Goal: Check status: Check status

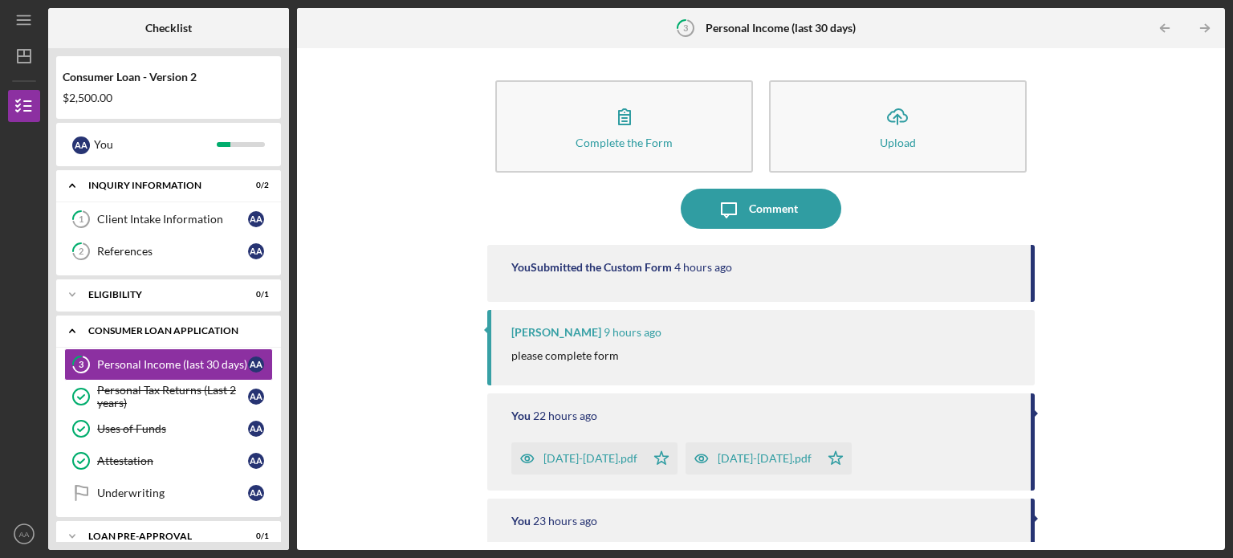
scroll to position [88, 0]
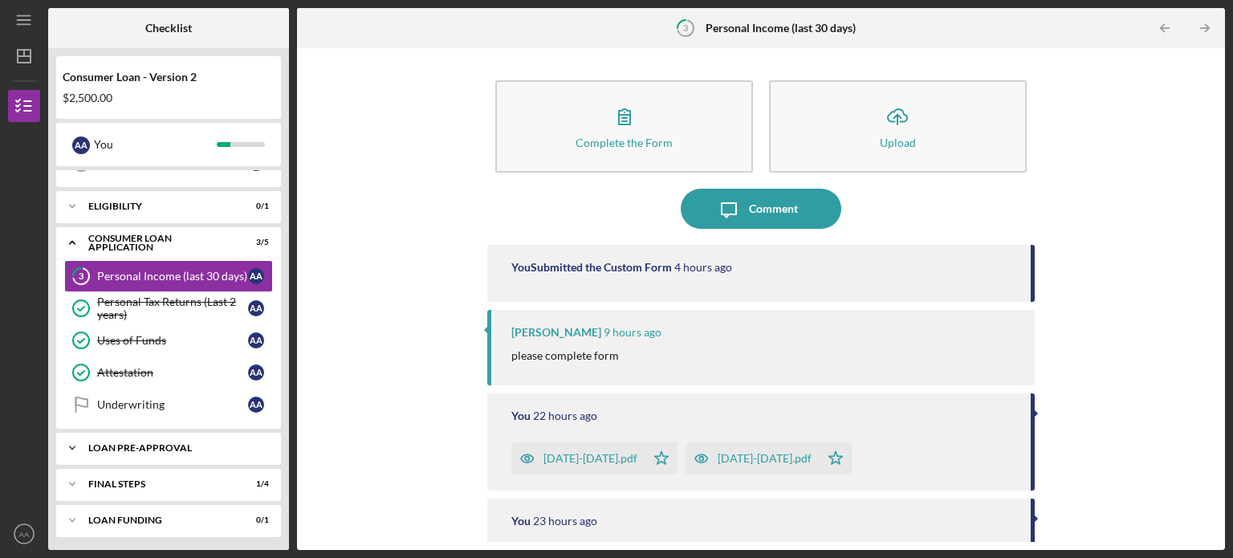
click at [127, 447] on div "Loan Pre-Approval" at bounding box center [174, 448] width 173 height 10
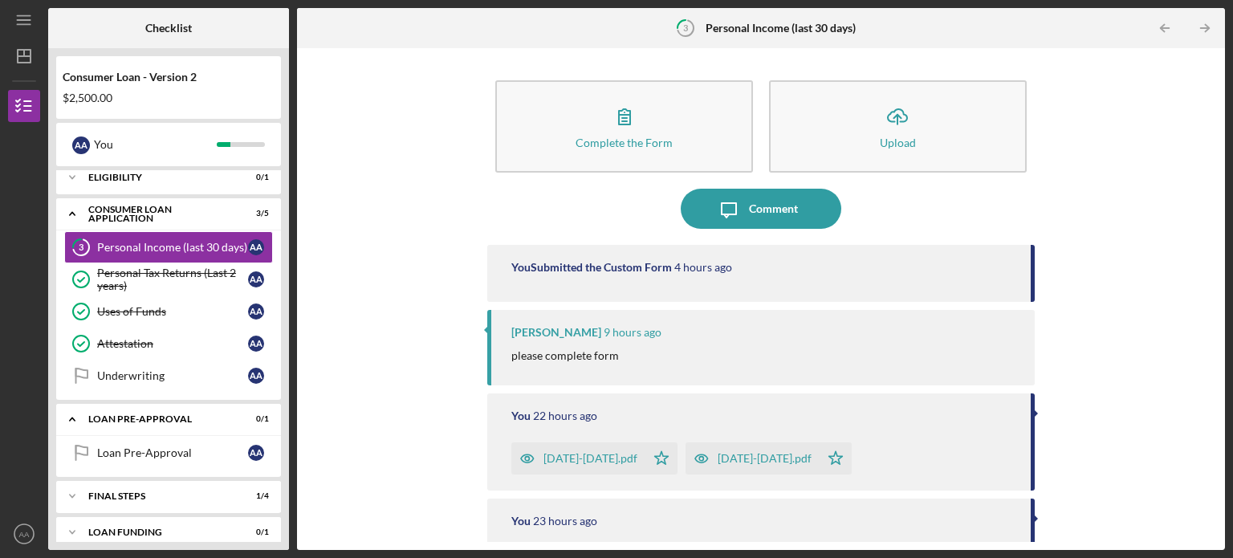
scroll to position [129, 0]
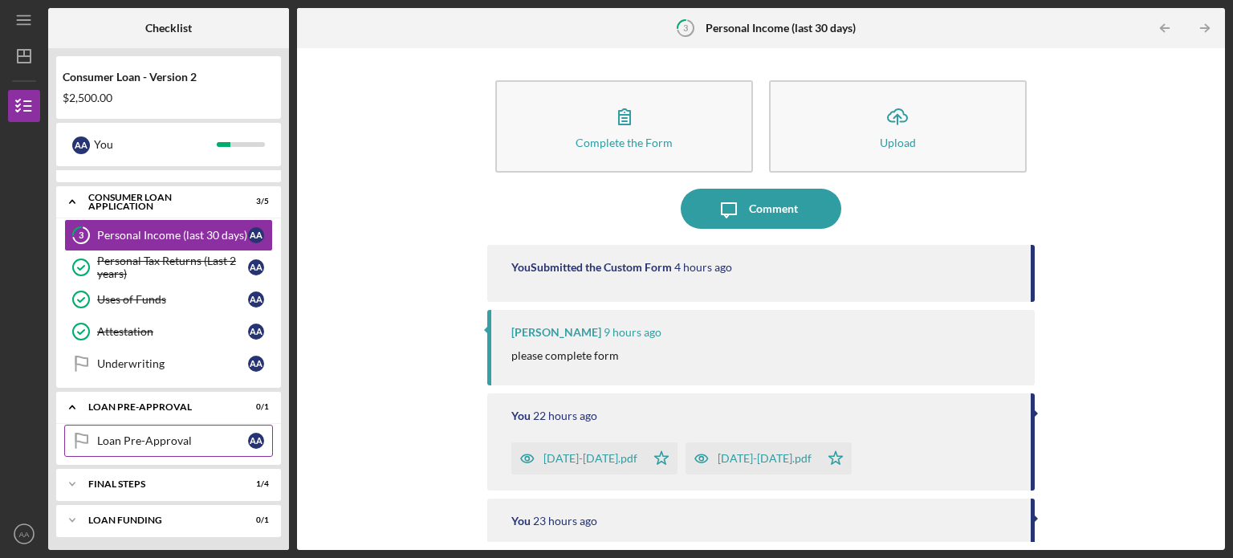
click at [138, 435] on div "Loan Pre-Approval" at bounding box center [172, 440] width 151 height 13
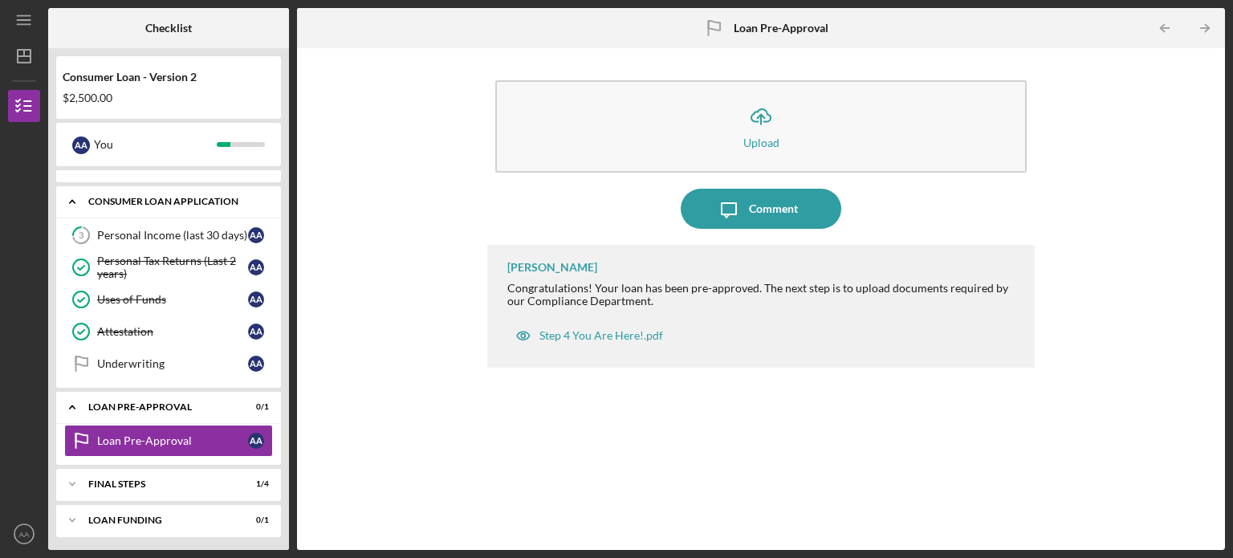
click at [67, 198] on icon "Icon/Expander" at bounding box center [72, 201] width 32 height 32
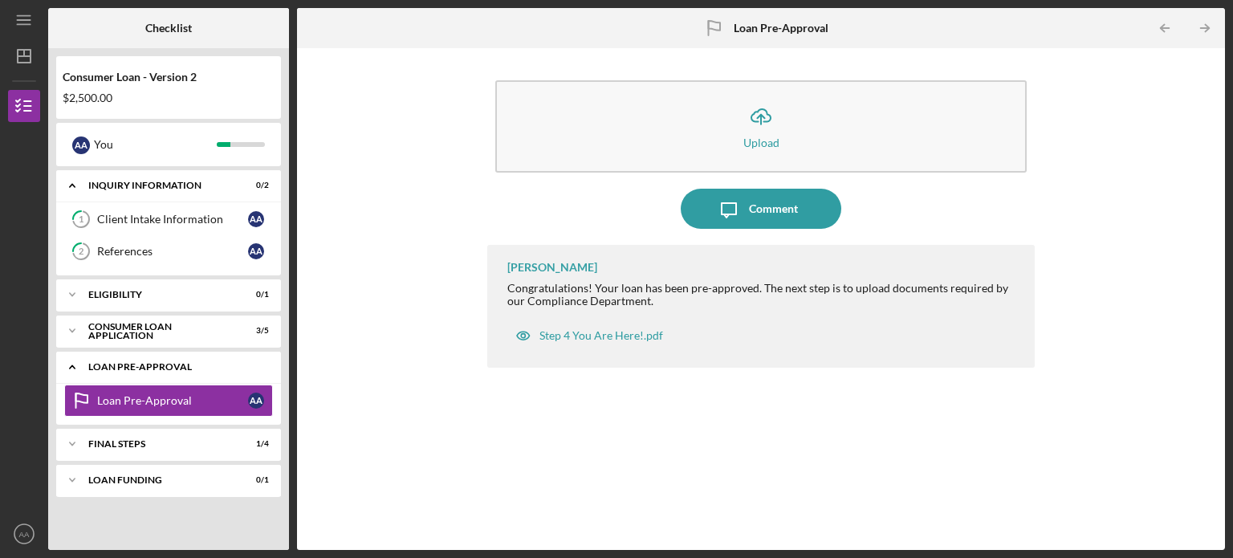
click at [70, 363] on icon "Icon/Expander" at bounding box center [72, 367] width 32 height 32
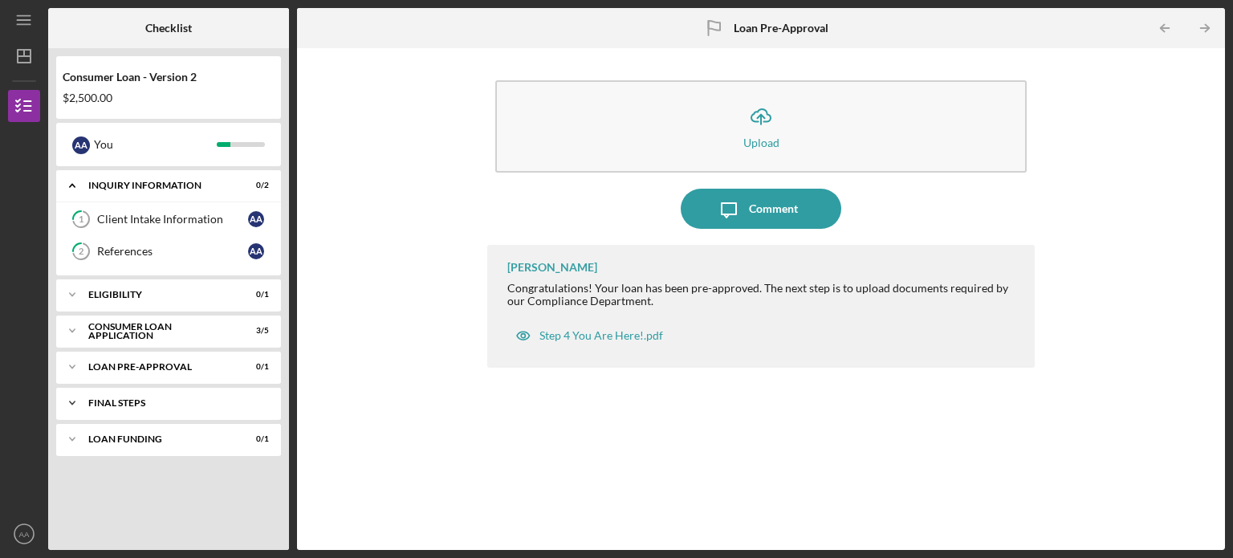
click at [145, 406] on div "FINAL STEPS" at bounding box center [174, 403] width 173 height 10
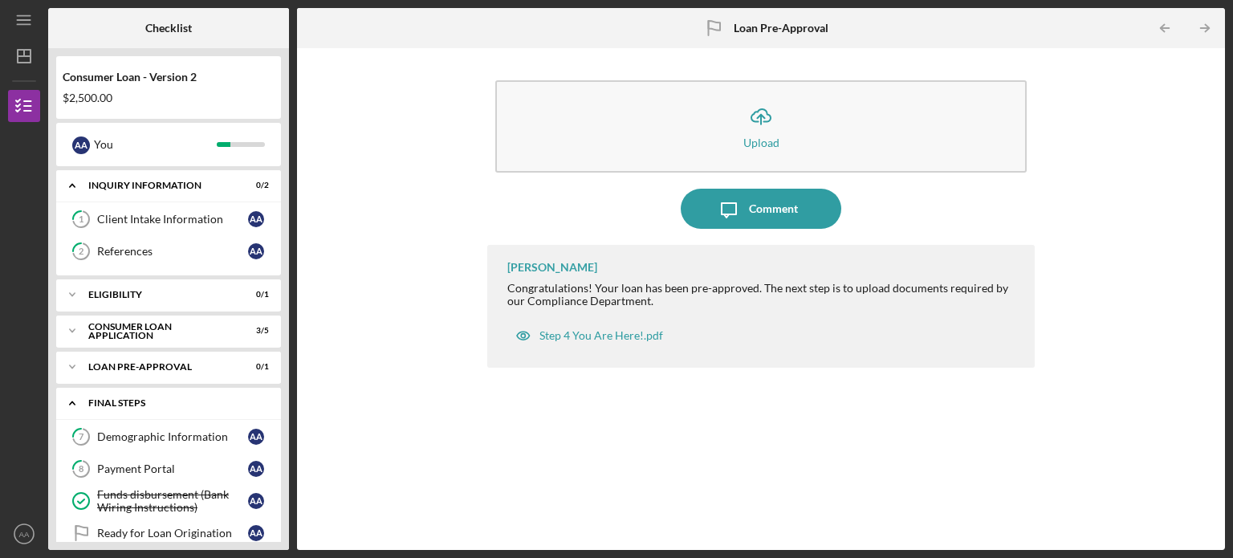
scroll to position [57, 0]
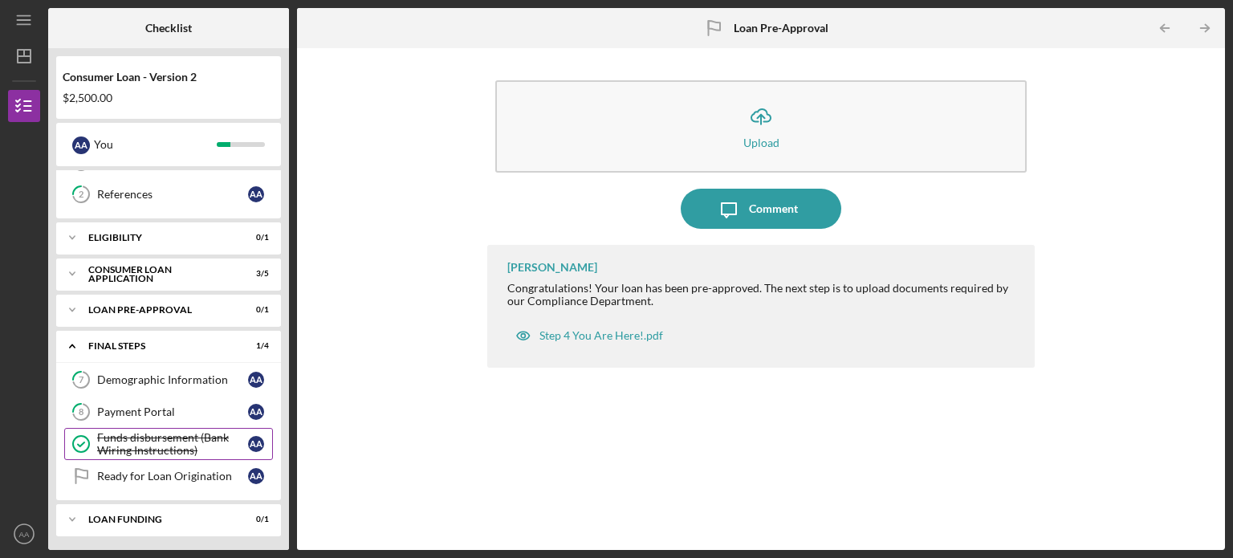
click at [136, 450] on div "Funds disbursement (Bank Wiring Instructions)" at bounding box center [172, 444] width 151 height 26
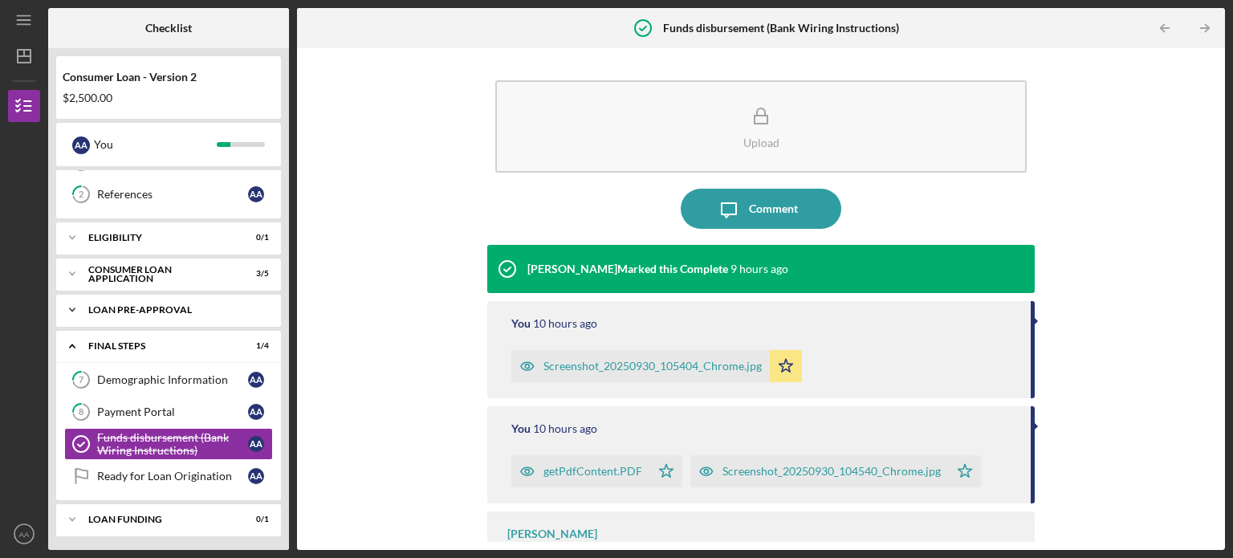
click at [267, 310] on div "Loan Pre-Approval" at bounding box center [178, 310] width 181 height 10
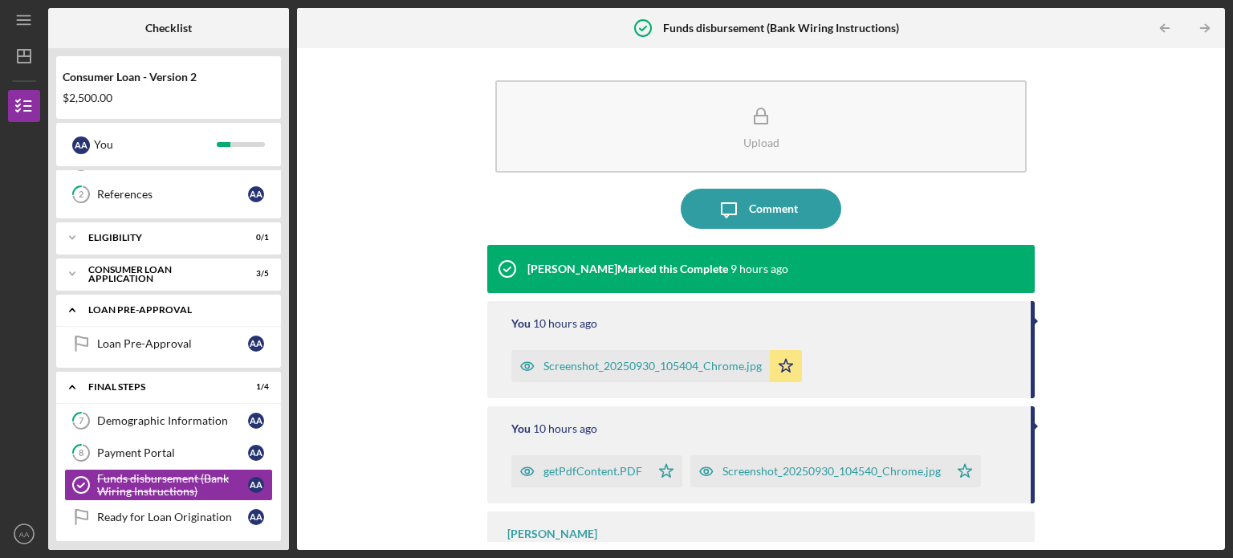
click at [263, 317] on div "Icon/Expander Loan Pre-Approval 0 / 1" at bounding box center [168, 310] width 225 height 33
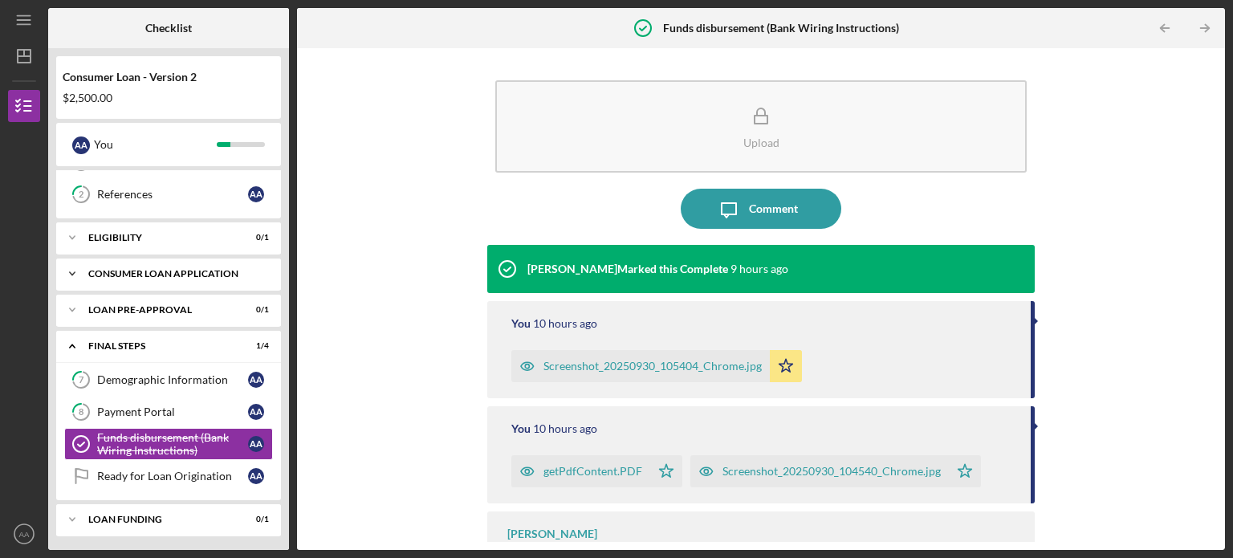
click at [267, 271] on div "Consumer Loan Application" at bounding box center [178, 274] width 181 height 10
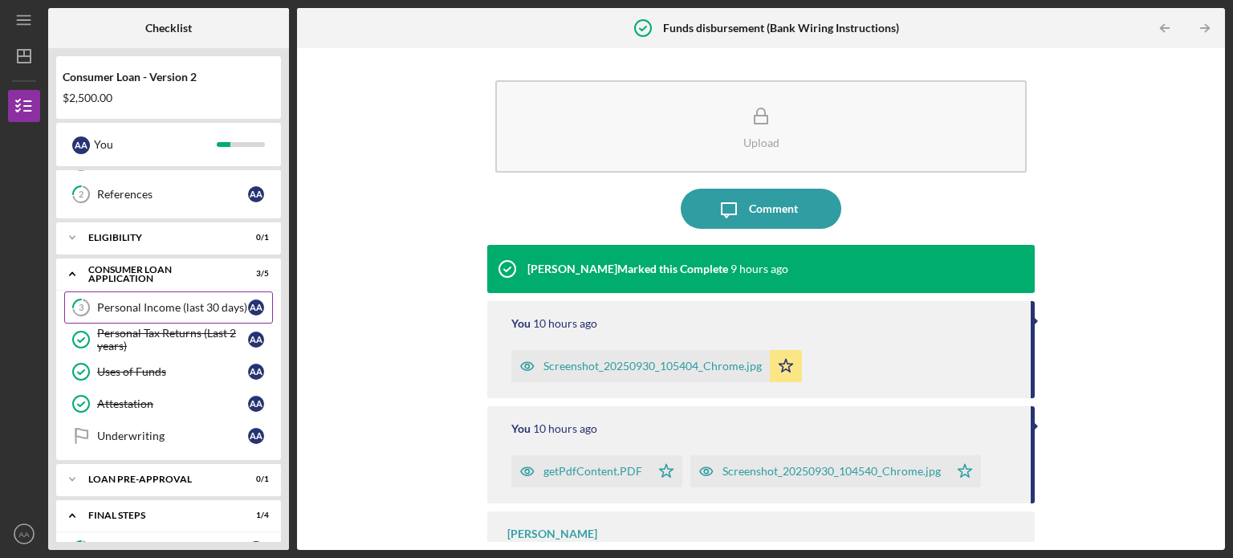
click at [179, 304] on div "Personal Income (last 30 days)" at bounding box center [172, 307] width 151 height 13
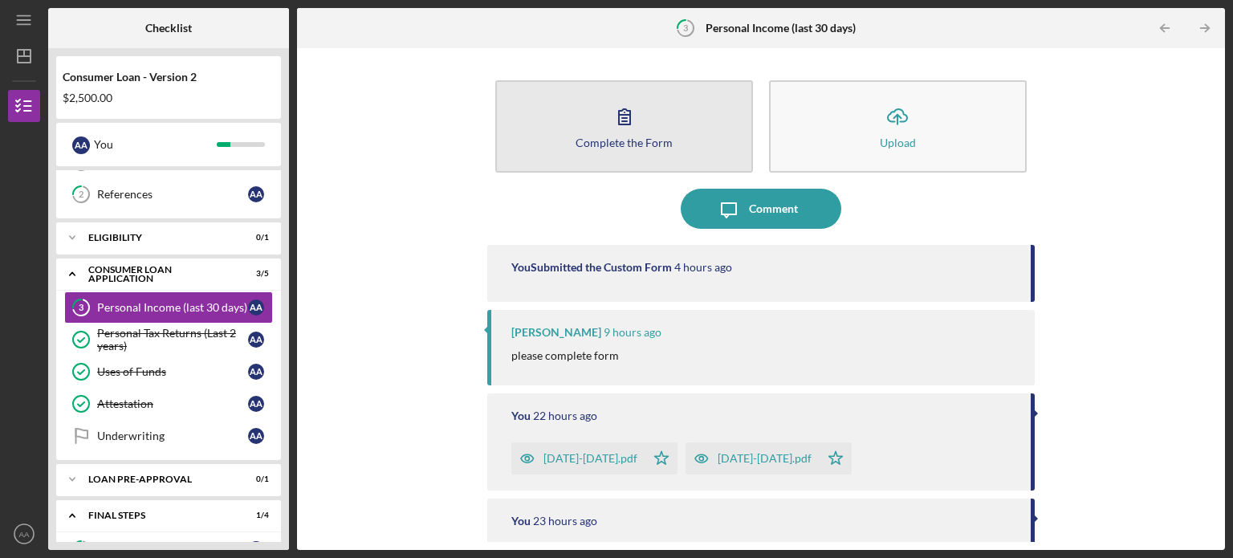
click at [622, 138] on div "Complete the Form" at bounding box center [624, 143] width 97 height 12
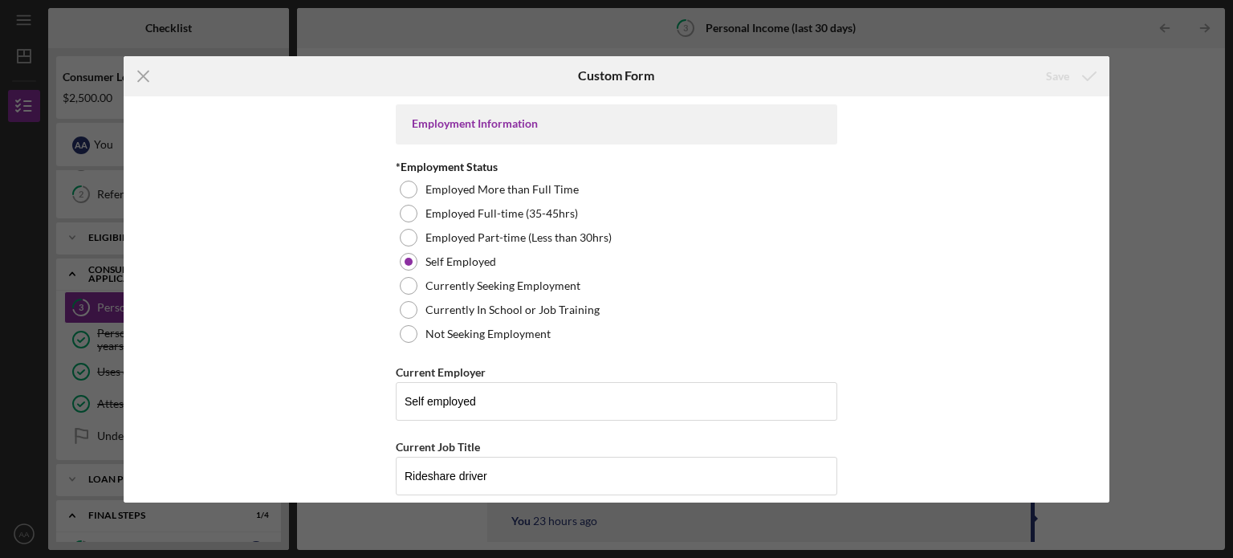
click at [1195, 137] on div "Icon/Menu Close Custom Form Save Employment Information *Employment Status Empl…" at bounding box center [616, 279] width 1233 height 558
click at [140, 74] on icon "Icon/Menu Close" at bounding box center [144, 76] width 40 height 40
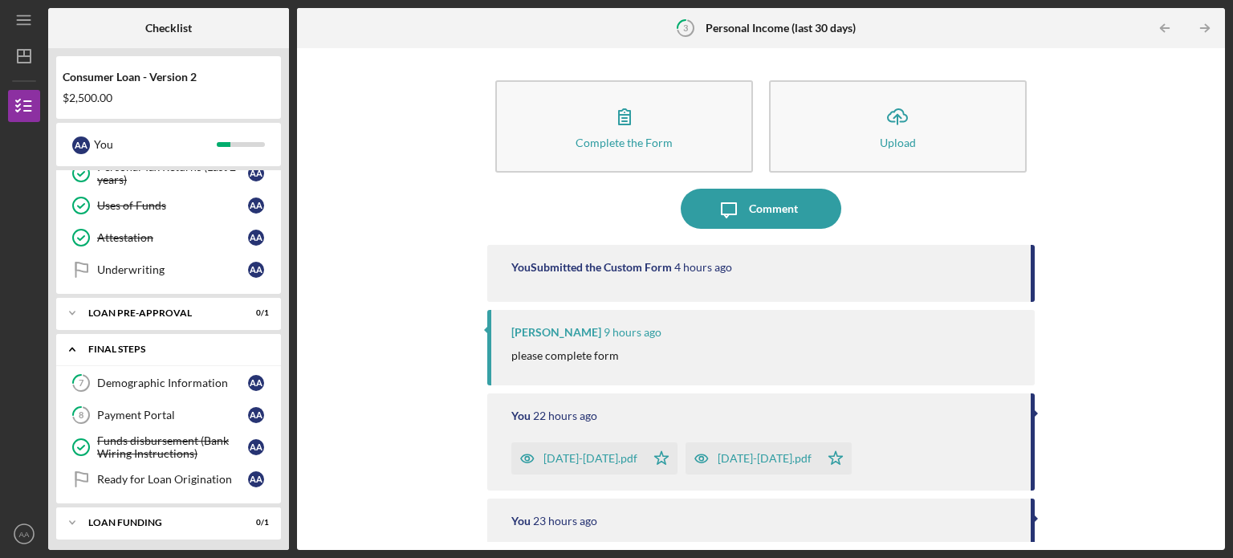
scroll to position [225, 0]
click at [147, 386] on link "7 Demographic Information A A" at bounding box center [168, 381] width 209 height 32
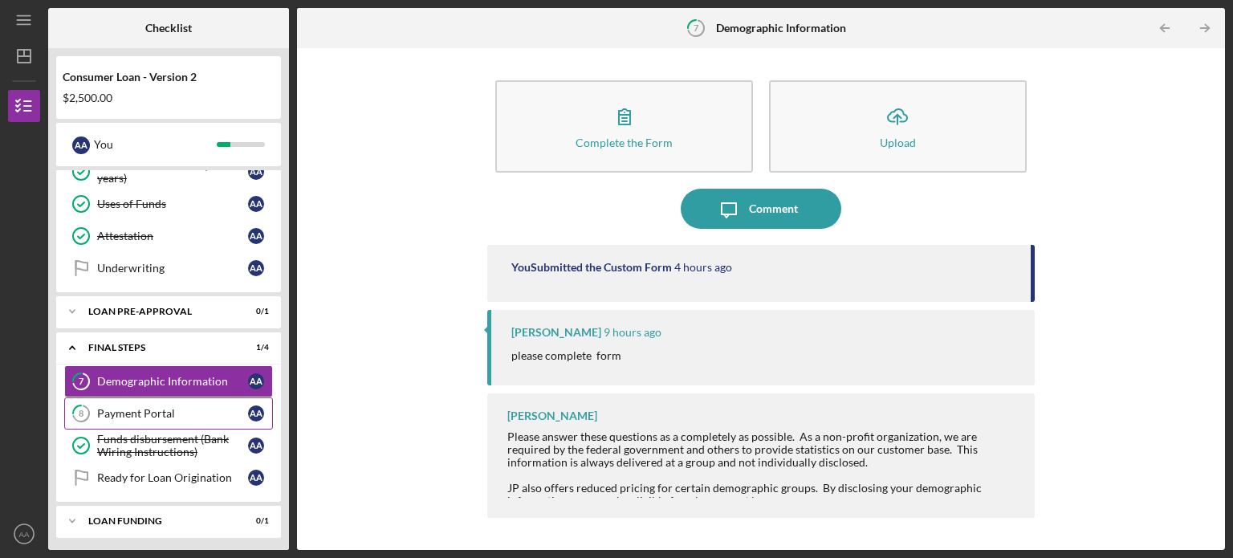
click at [139, 412] on div "Payment Portal" at bounding box center [172, 413] width 151 height 13
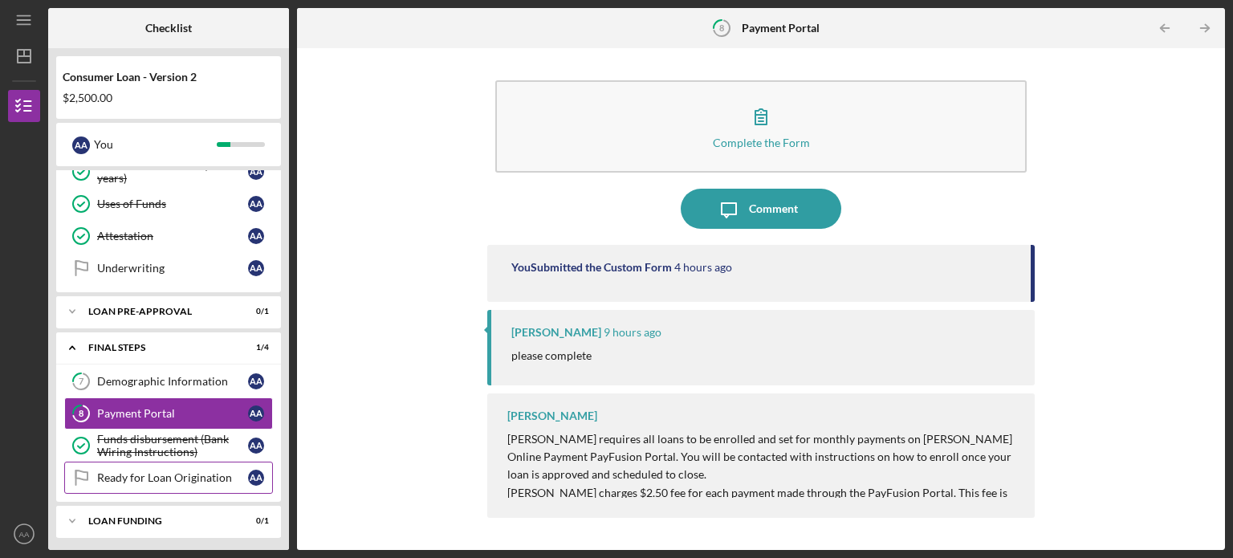
click at [167, 472] on div "Ready for Loan Origination" at bounding box center [172, 477] width 151 height 13
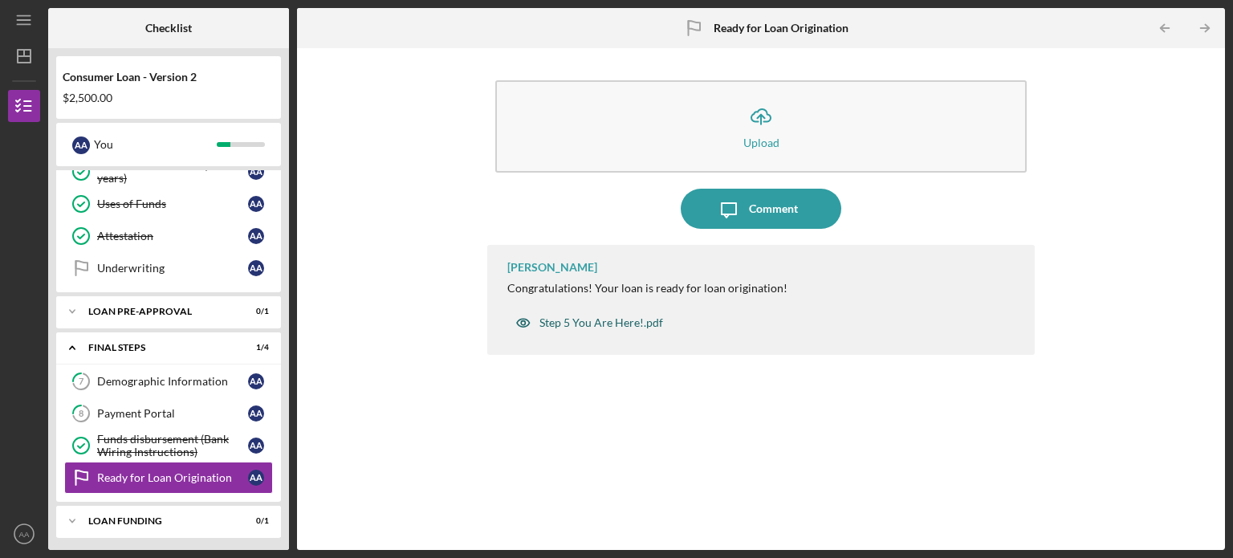
click at [591, 324] on div "Step 5 You Are Here!.pdf" at bounding box center [602, 322] width 124 height 13
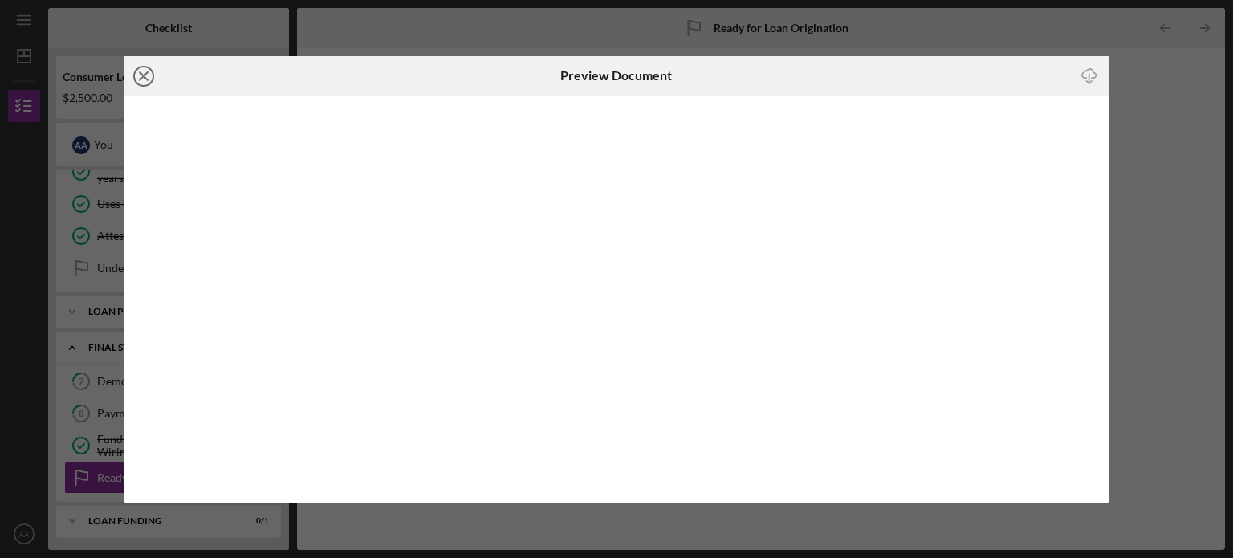
click at [141, 76] on line at bounding box center [144, 76] width 8 height 8
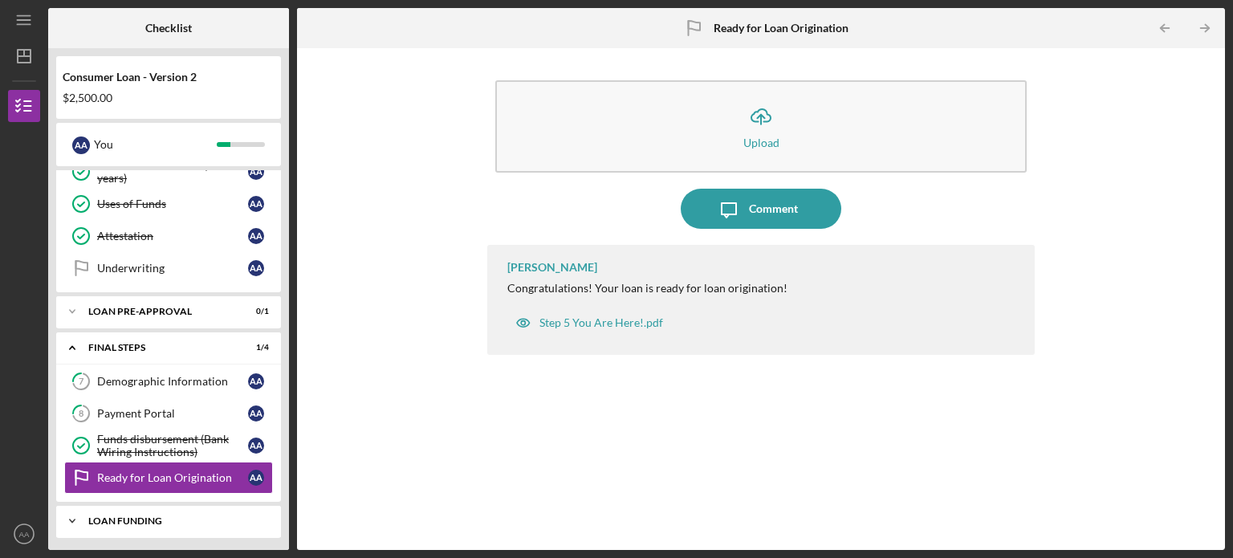
click at [145, 522] on div "Icon/Expander Loan Funding 0 / 1" at bounding box center [168, 521] width 225 height 32
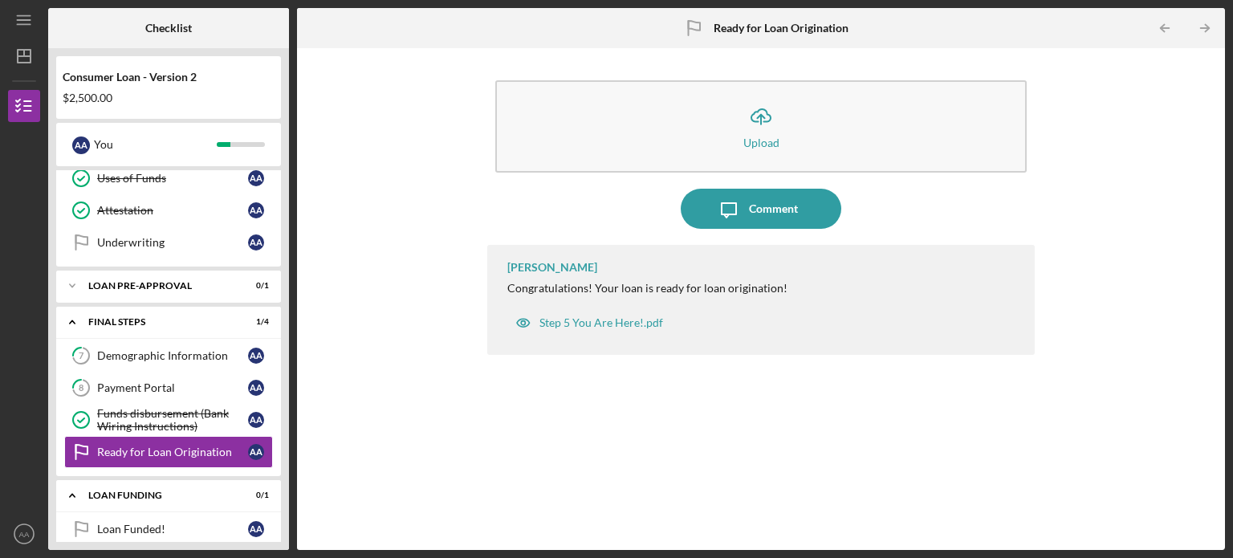
scroll to position [265, 0]
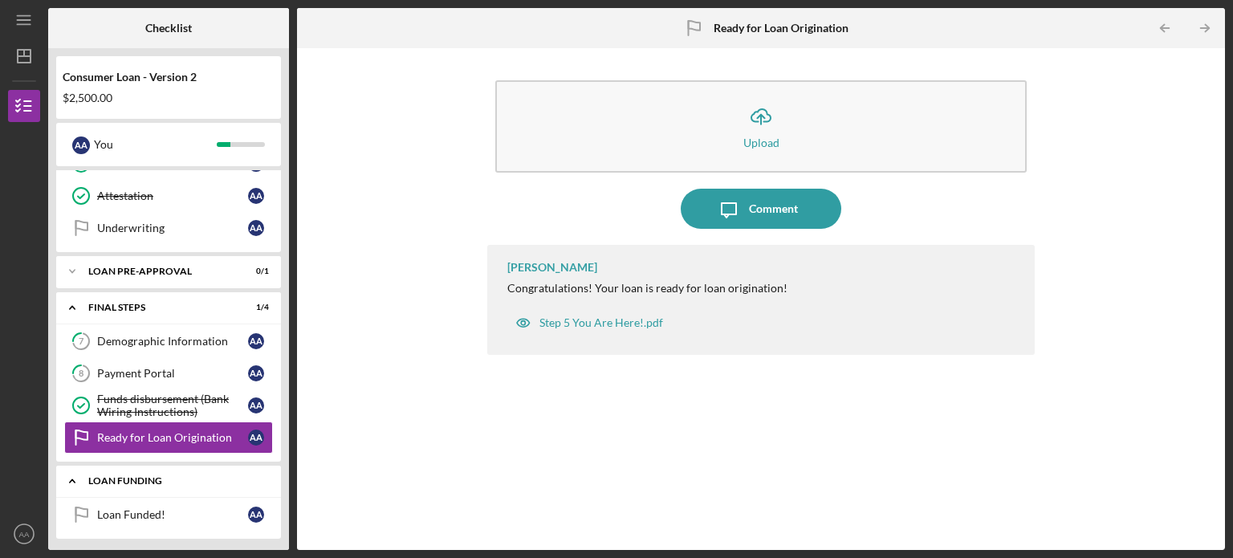
click at [116, 479] on div "Loan Funding" at bounding box center [174, 481] width 173 height 10
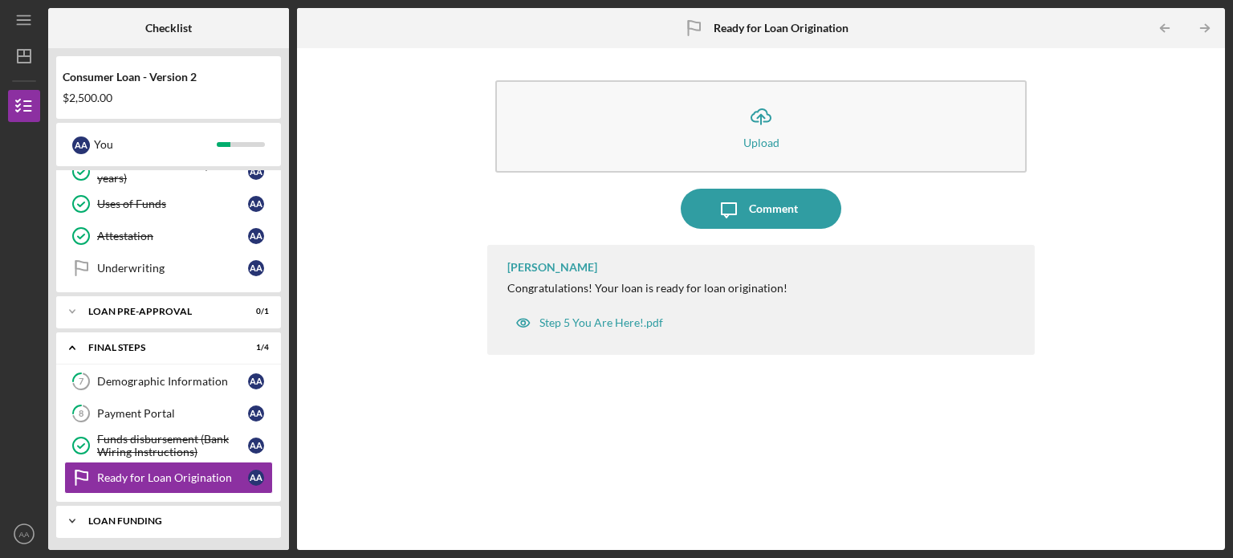
click at [122, 516] on div "Loan Funding" at bounding box center [174, 521] width 173 height 10
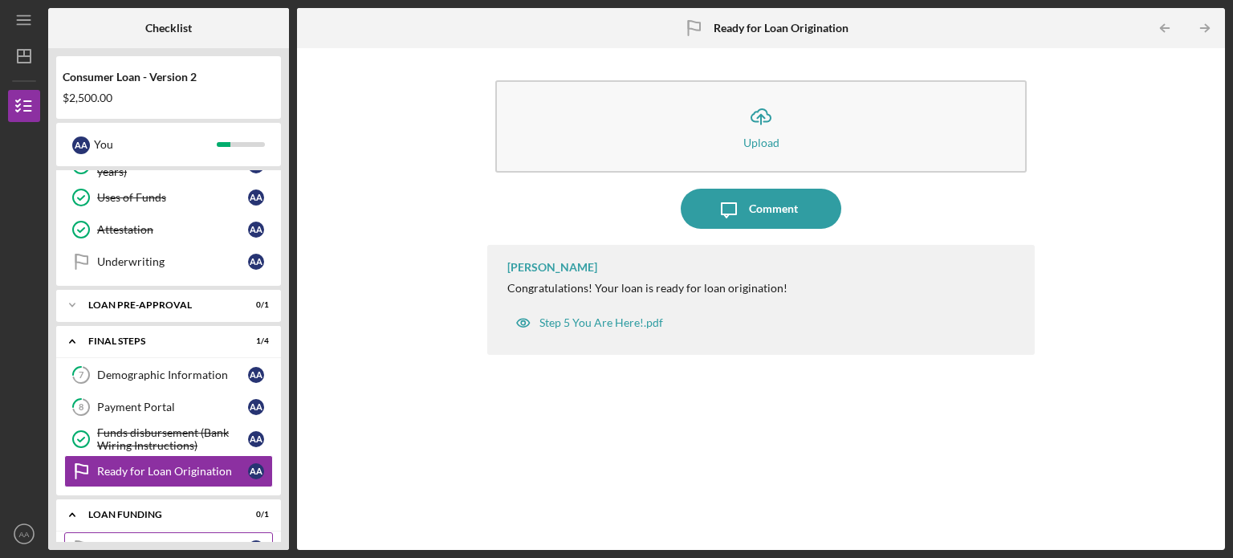
scroll to position [265, 0]
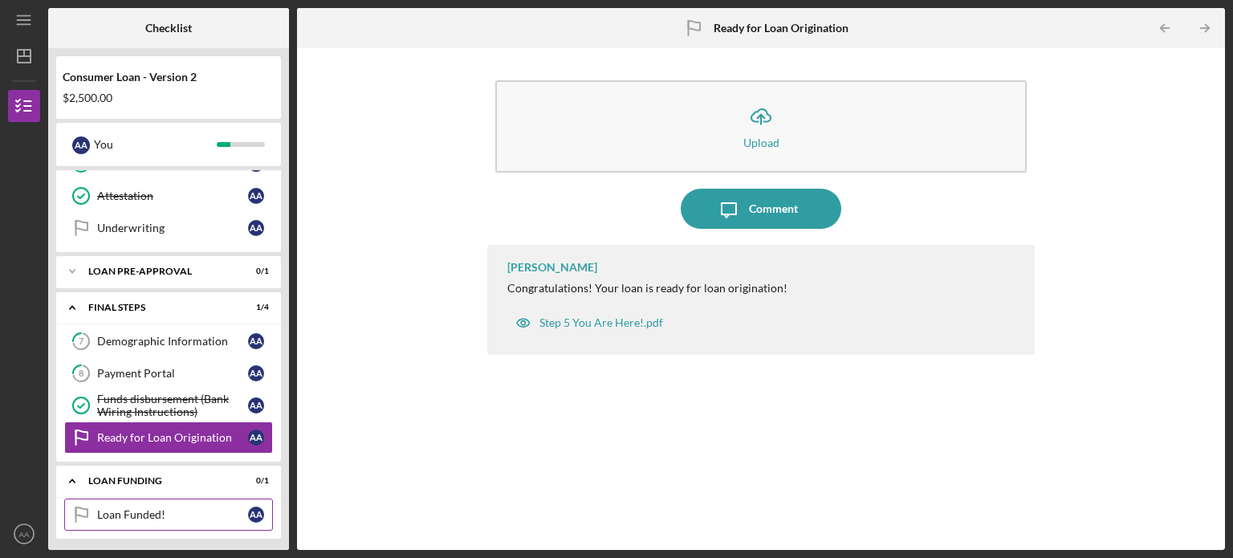
click at [115, 508] on div "Loan Funded!" at bounding box center [172, 514] width 151 height 13
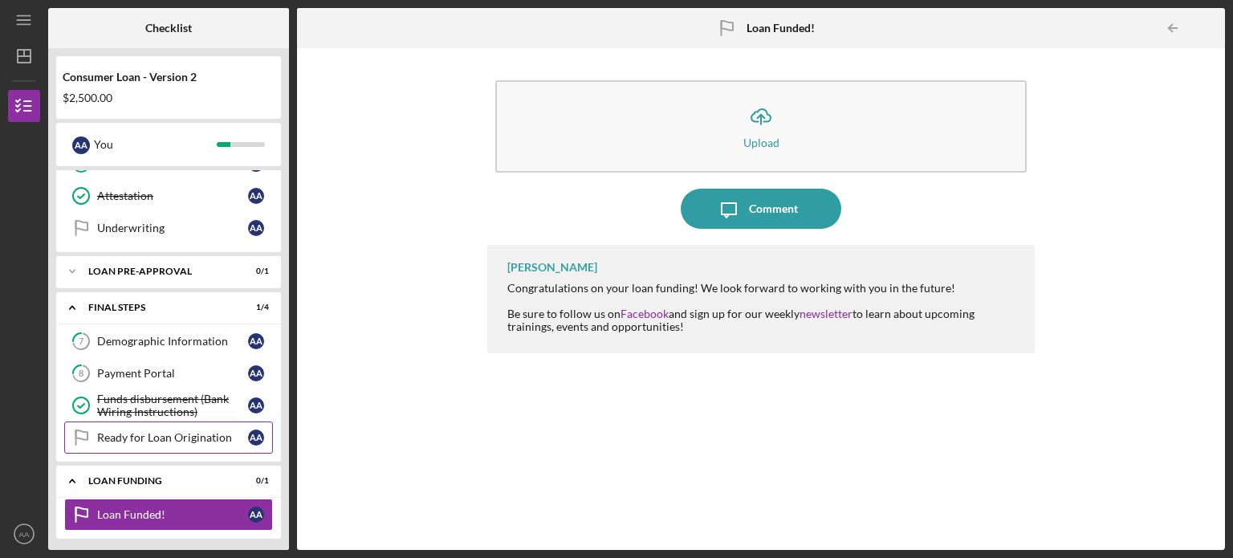
click at [124, 431] on div "Ready for Loan Origination" at bounding box center [172, 437] width 151 height 13
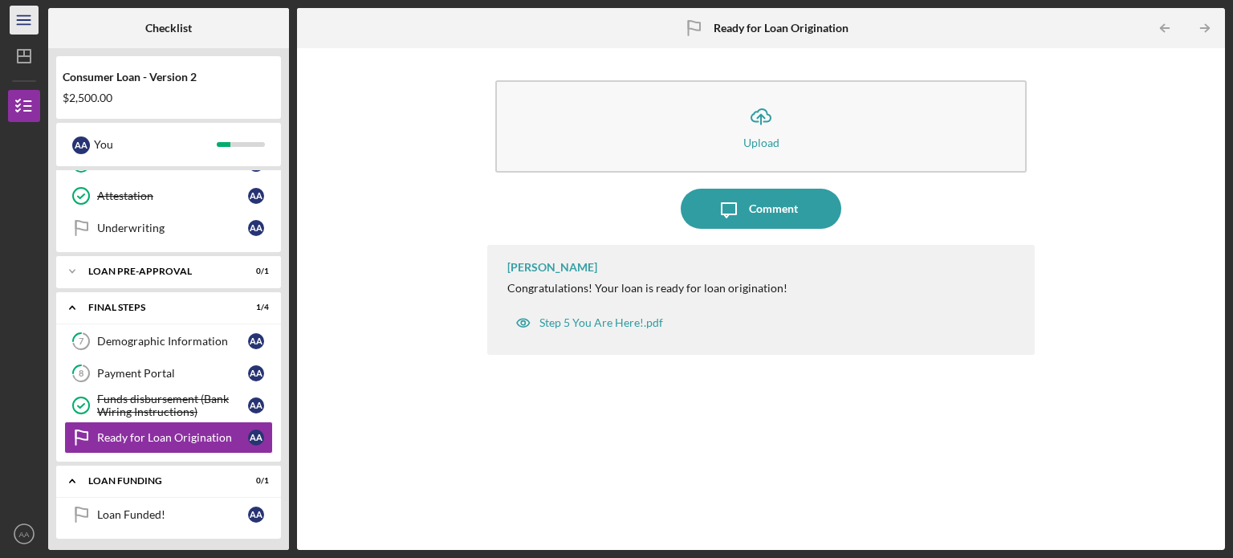
click at [25, 26] on icon "Icon/Menu" at bounding box center [24, 20] width 36 height 36
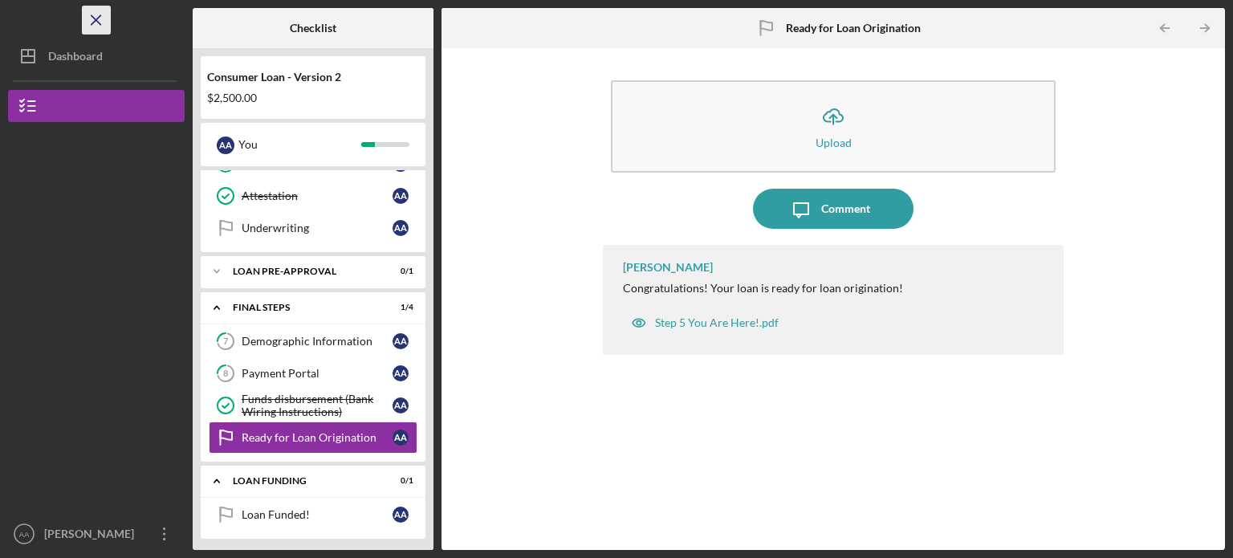
click at [95, 19] on line "button" at bounding box center [96, 19] width 9 height 9
